Goal: Transaction & Acquisition: Purchase product/service

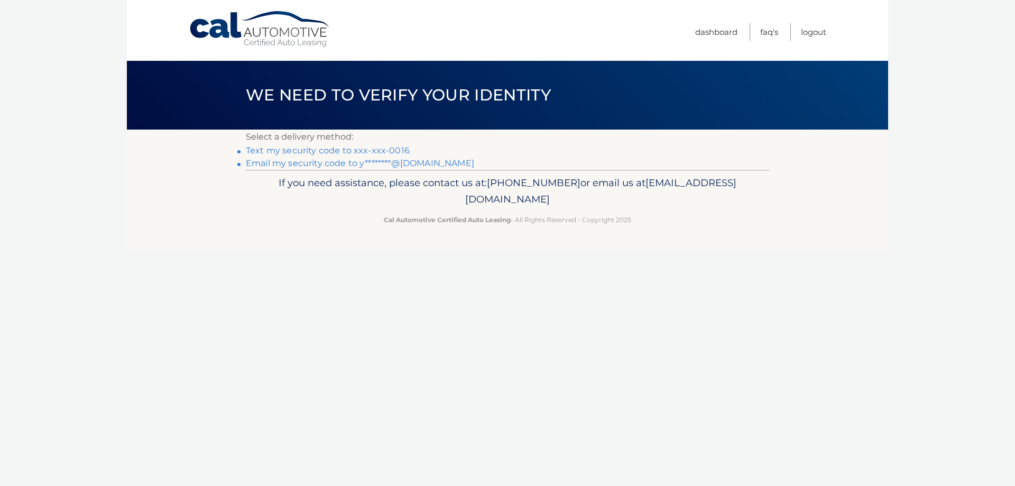
click at [386, 148] on link "Text my security code to xxx-xxx-0016" at bounding box center [328, 150] width 164 height 10
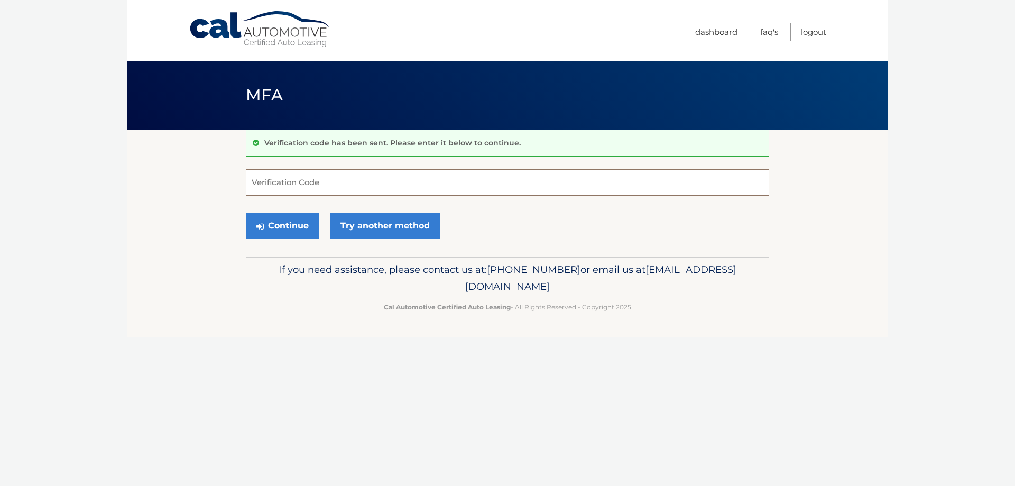
click at [408, 182] on input "Verification Code" at bounding box center [507, 182] width 523 height 26
type input "093032"
click at [290, 232] on button "Continue" at bounding box center [282, 225] width 73 height 26
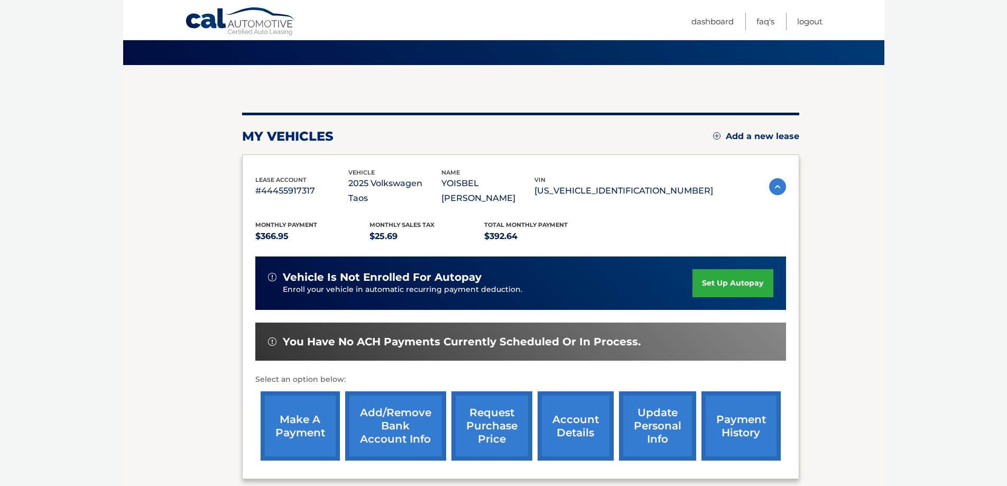
scroll to position [155, 0]
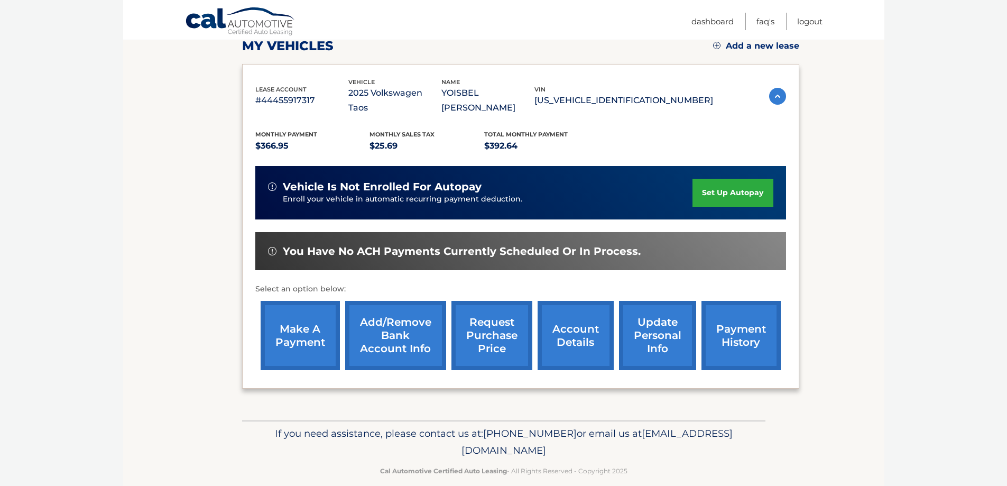
click at [301, 333] on link "make a payment" at bounding box center [300, 335] width 79 height 69
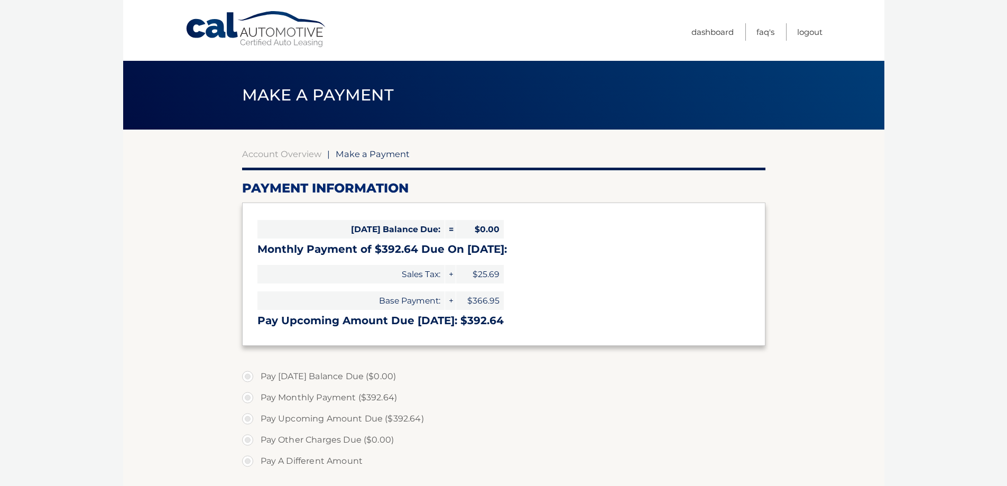
select select "NGQ1NmE4NzgtZjNiNC00Njc2LWIxYWUtOTU2ODJlOGRhYmYw"
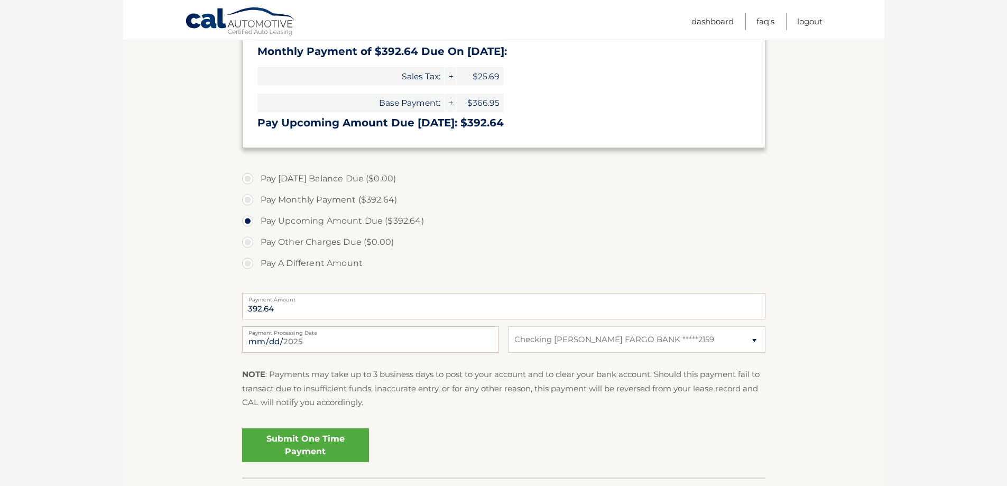
scroll to position [211, 0]
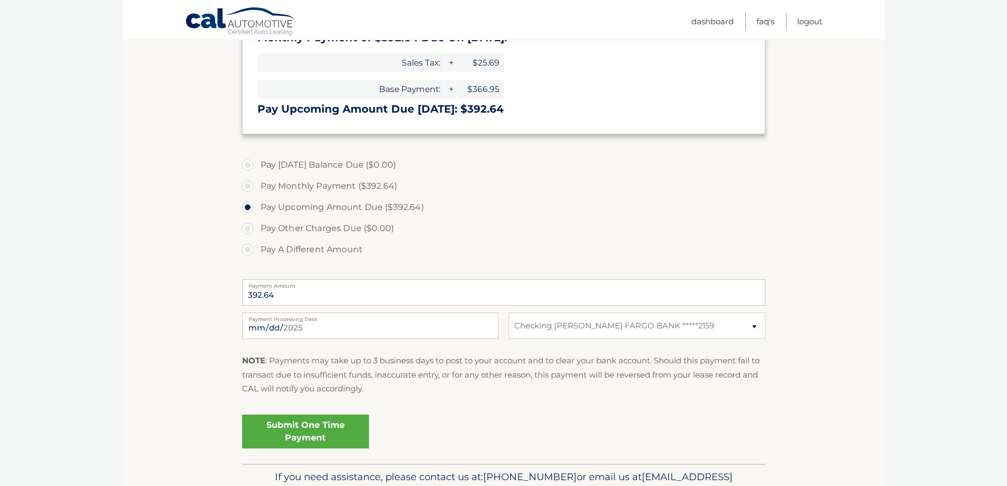
click at [323, 320] on label "Payment Processing Date" at bounding box center [370, 316] width 256 height 8
click at [323, 320] on input "2025-09-14" at bounding box center [370, 325] width 256 height 26
click at [311, 328] on input "2025-09-14" at bounding box center [370, 325] width 256 height 26
click at [173, 289] on section "Account Overview | Make a Payment Payment Information Today's Balance Due: = $0…" at bounding box center [503, 190] width 761 height 545
click at [292, 334] on input "2025-09-14" at bounding box center [370, 325] width 256 height 26
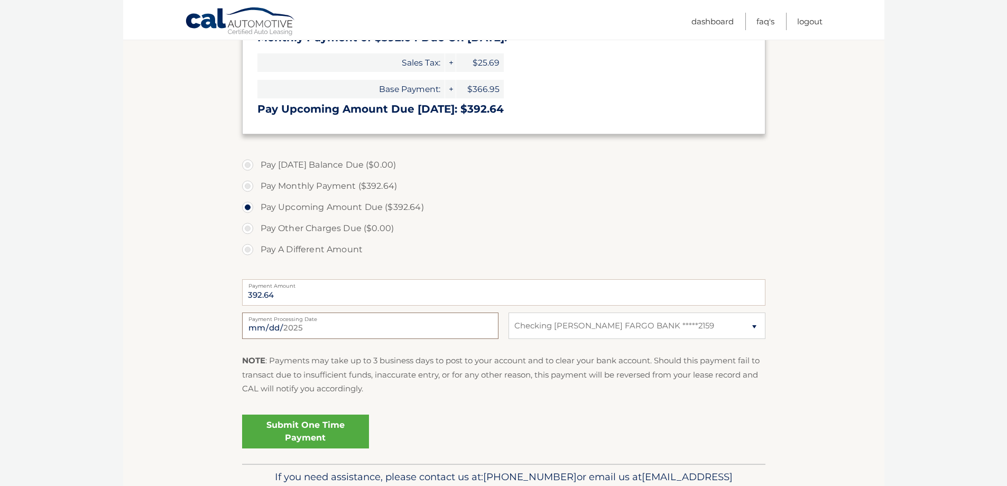
type input "2025-09-16"
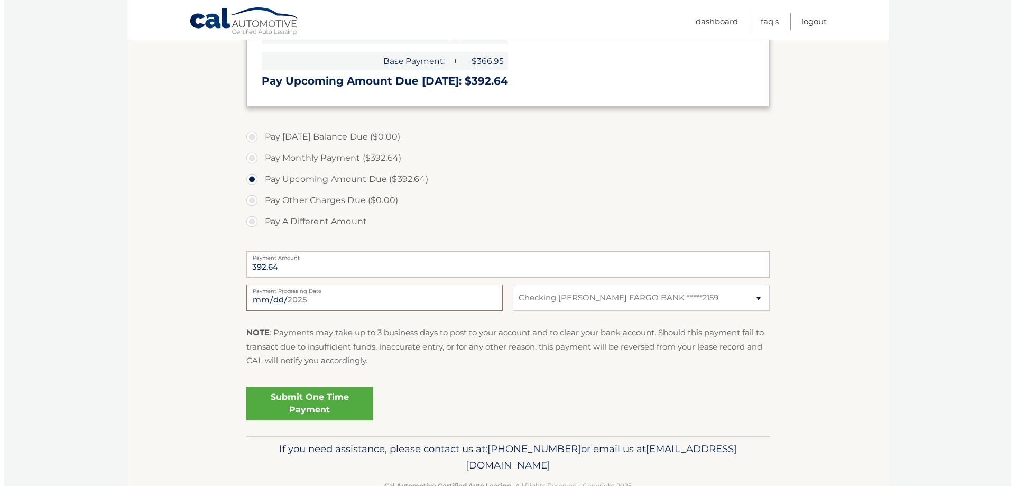
scroll to position [264, 0]
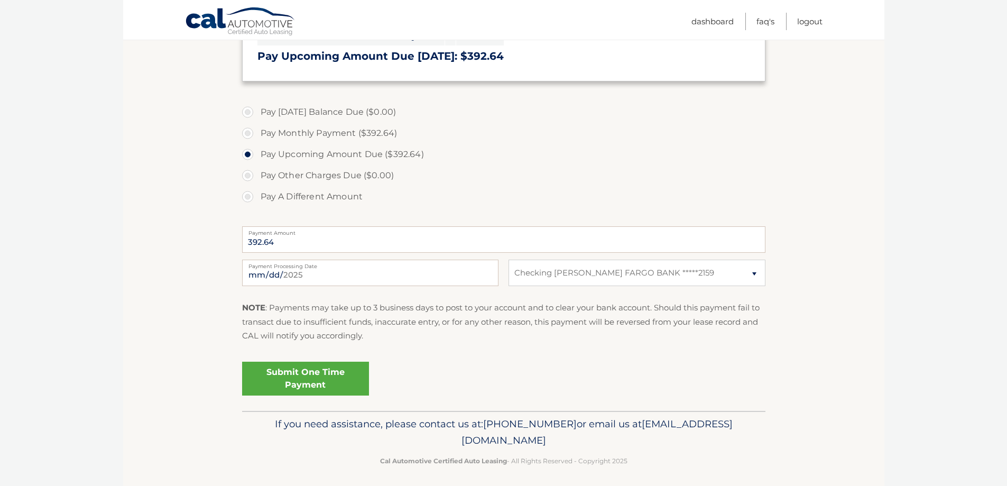
click at [323, 374] on link "Submit One Time Payment" at bounding box center [305, 378] width 127 height 34
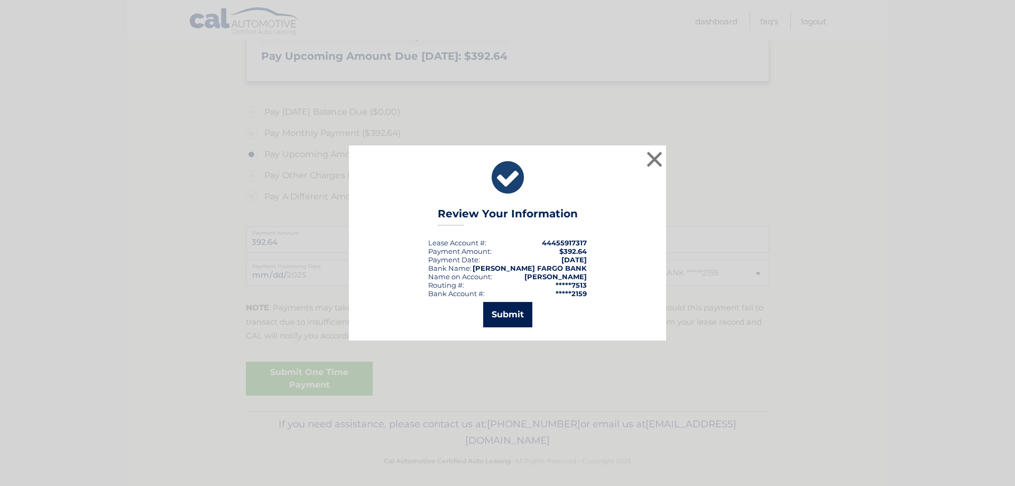
click at [506, 314] on button "Submit" at bounding box center [507, 314] width 49 height 25
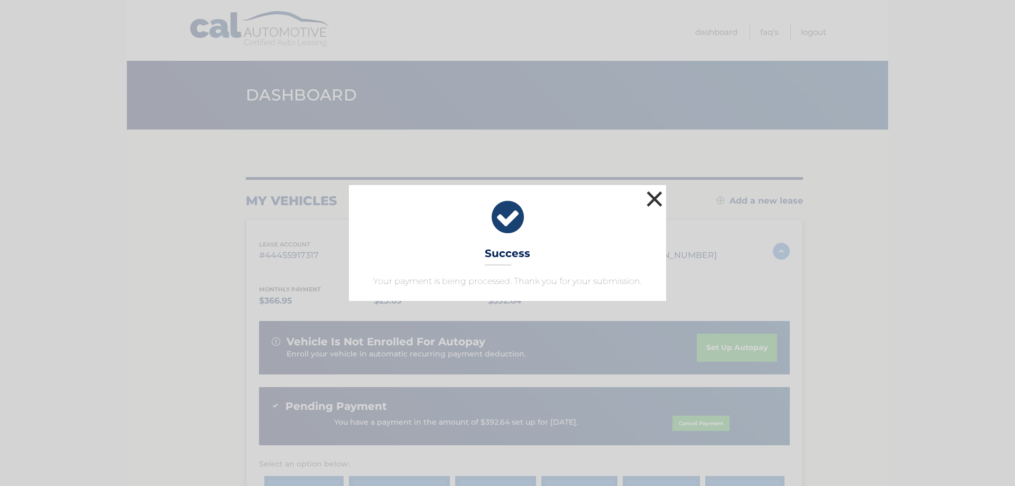
click at [651, 194] on button "×" at bounding box center [654, 198] width 21 height 21
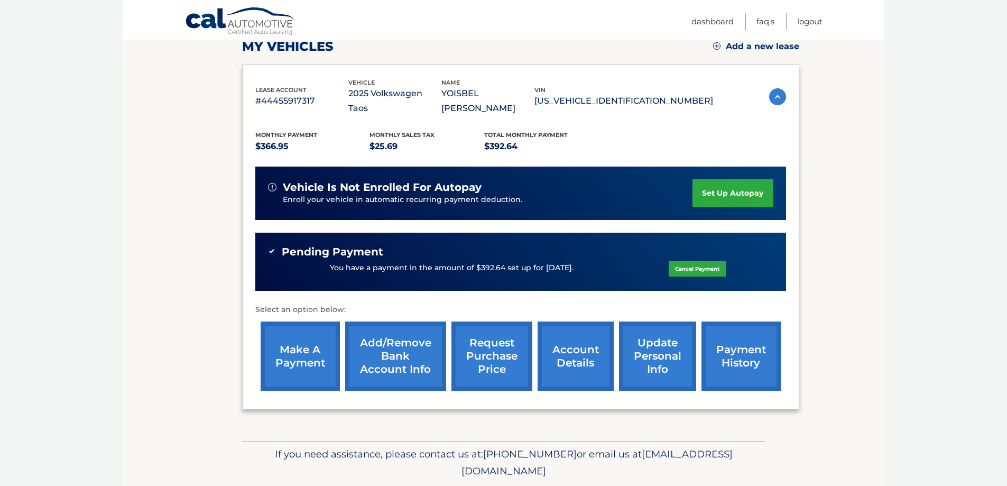
scroll to position [159, 0]
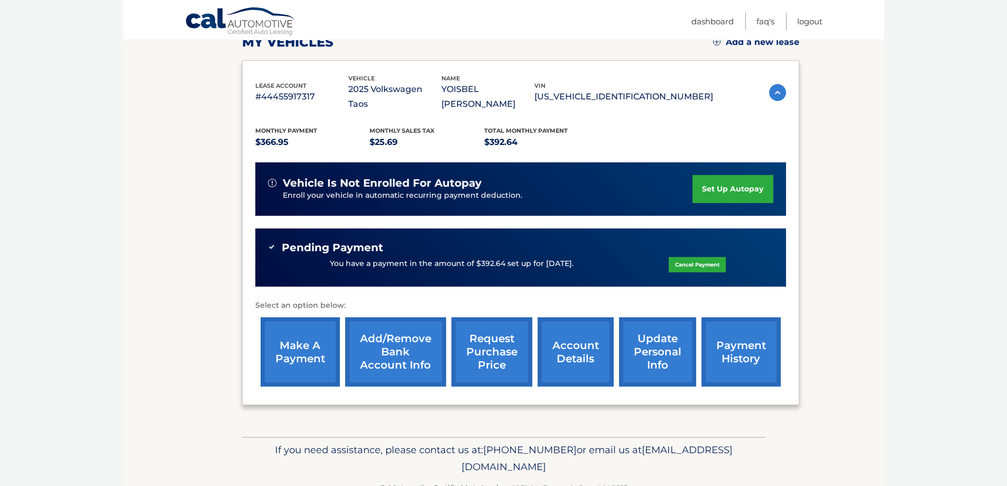
click at [767, 339] on link "payment history" at bounding box center [740, 351] width 79 height 69
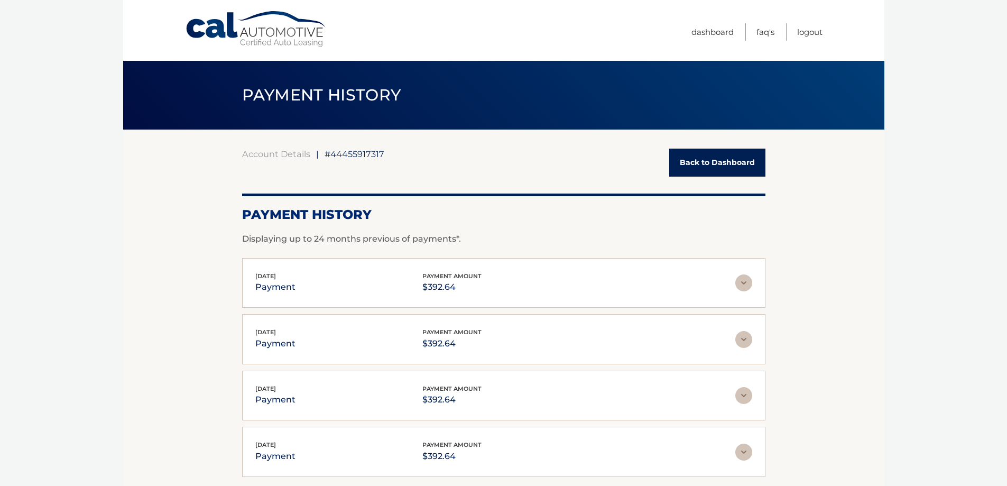
click at [745, 285] on img at bounding box center [743, 282] width 17 height 17
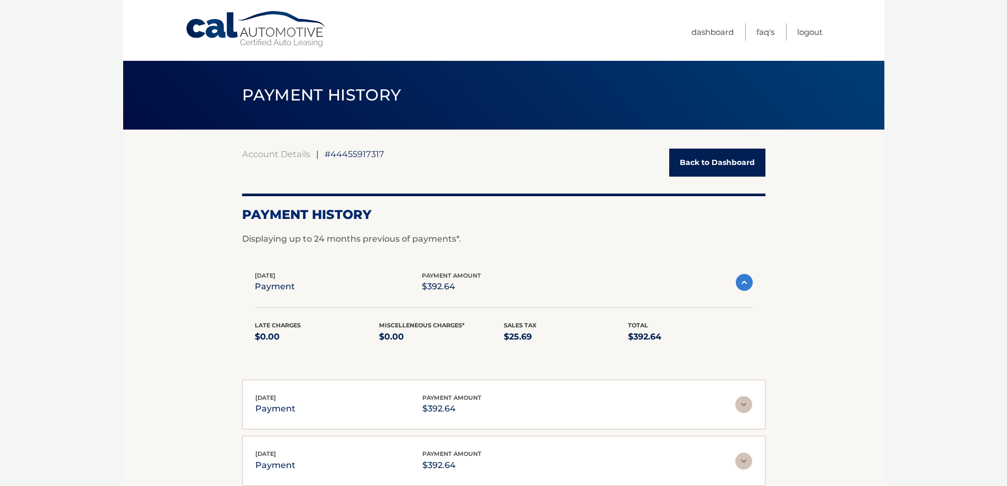
click at [745, 285] on img at bounding box center [744, 282] width 17 height 17
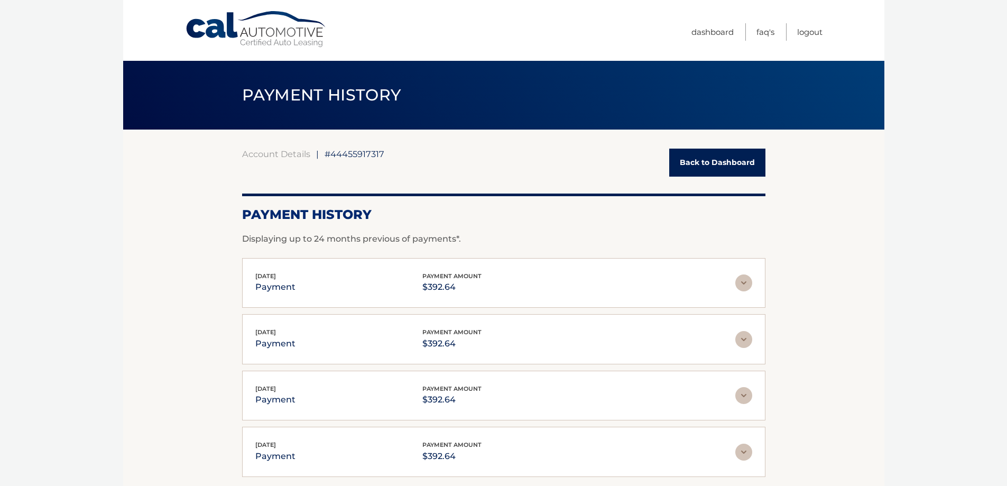
click at [753, 155] on link "Back to Dashboard" at bounding box center [717, 162] width 96 height 28
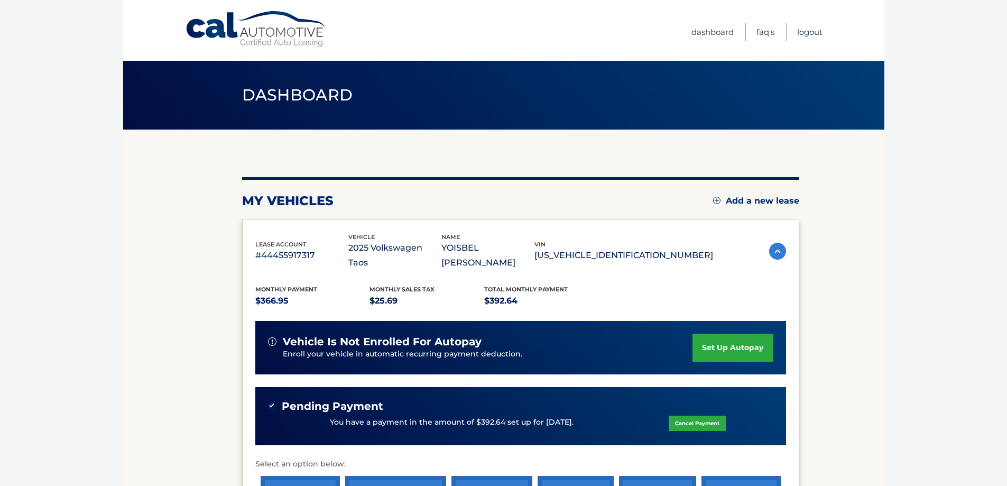
click at [809, 31] on link "Logout" at bounding box center [809, 31] width 25 height 17
